Goal: Complete application form

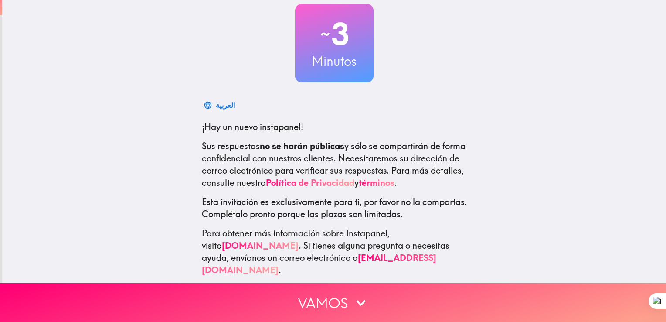
scroll to position [53, 0]
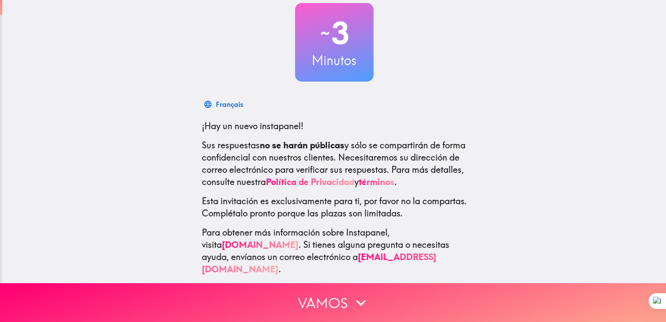
click at [345, 292] on button "Vamos" at bounding box center [333, 302] width 666 height 39
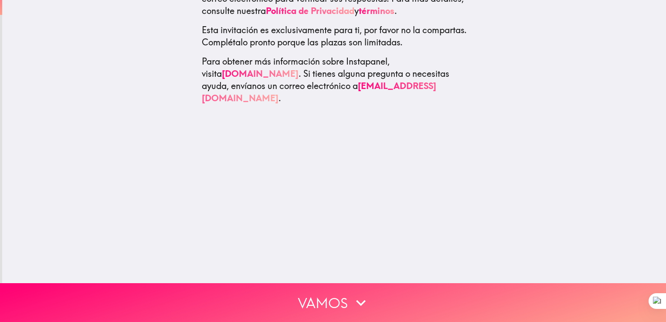
scroll to position [0, 0]
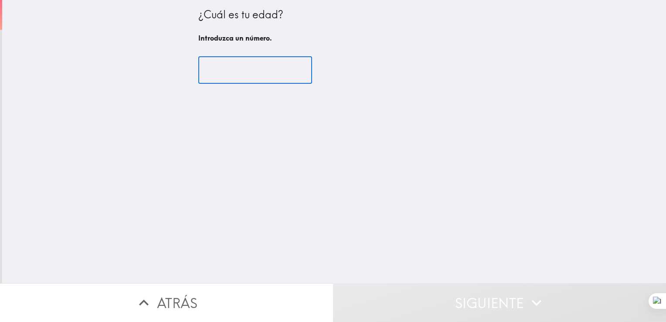
click at [250, 69] on input "number" at bounding box center [255, 70] width 114 height 27
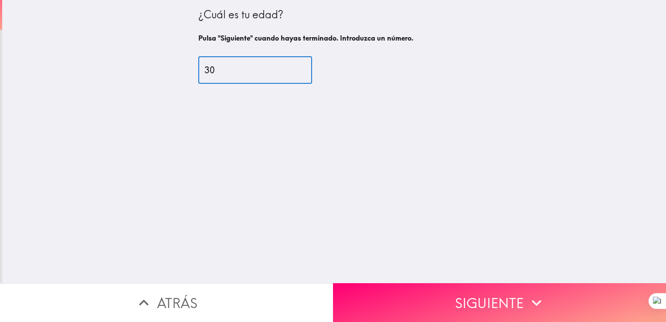
type input "30"
click at [478, 289] on button "Siguiente" at bounding box center [499, 302] width 333 height 39
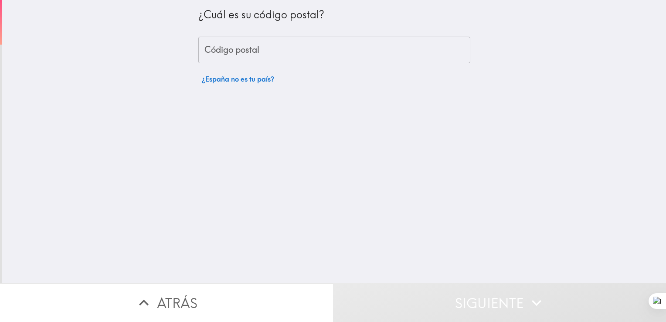
click at [251, 52] on input "Código postal" at bounding box center [334, 50] width 272 height 27
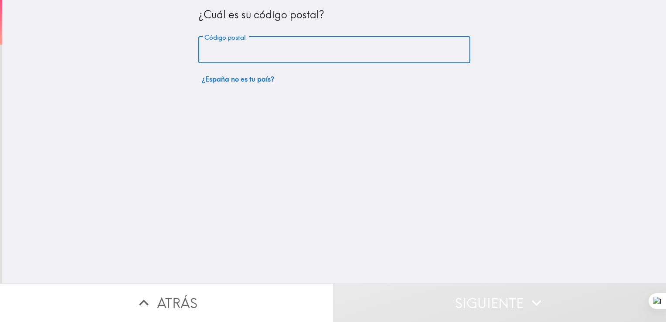
type input "38314"
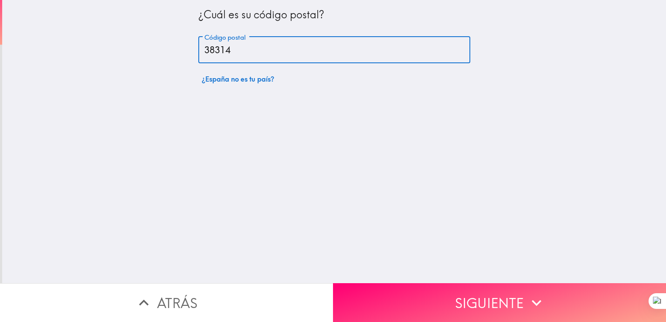
click at [490, 297] on button "Siguiente" at bounding box center [499, 302] width 333 height 39
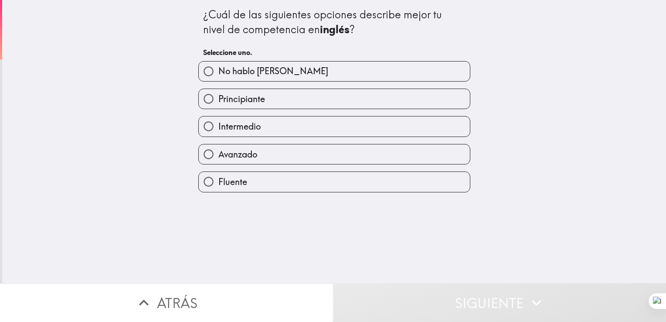
click at [252, 101] on span "Principiante" at bounding box center [242, 99] width 47 height 12
click at [219, 101] on input "Principiante" at bounding box center [209, 99] width 20 height 20
radio input "true"
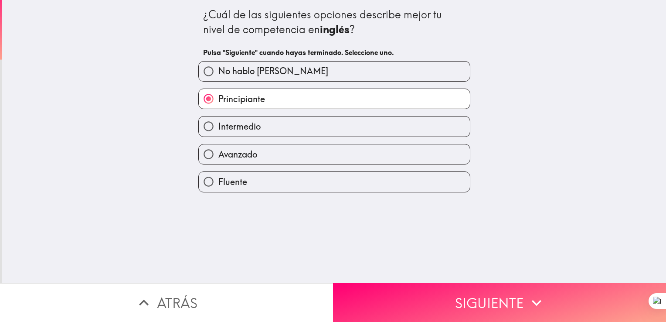
click at [499, 297] on button "Siguiente" at bounding box center [499, 302] width 333 height 39
